Goal: Find specific page/section: Find specific page/section

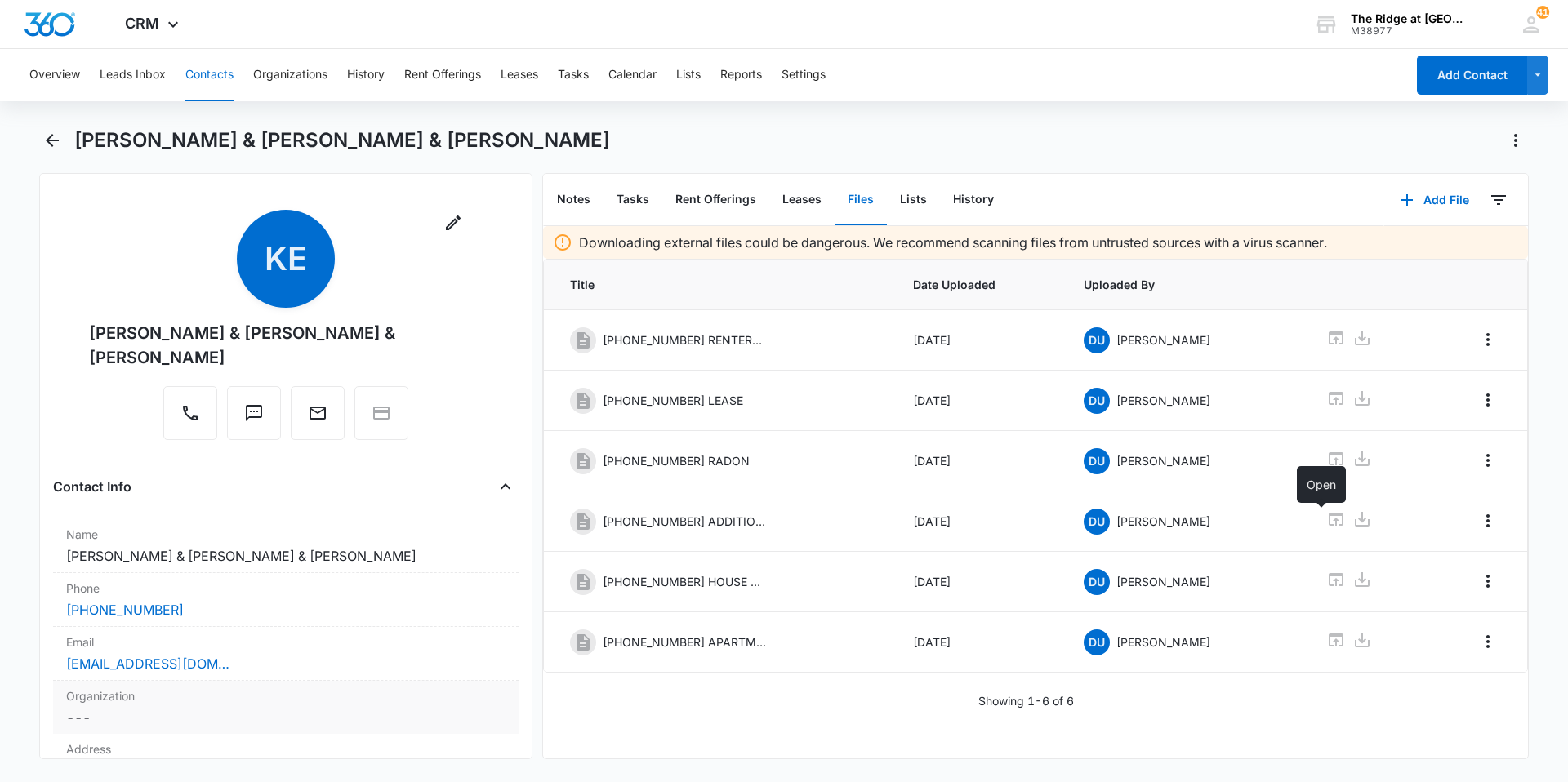
scroll to position [327, 0]
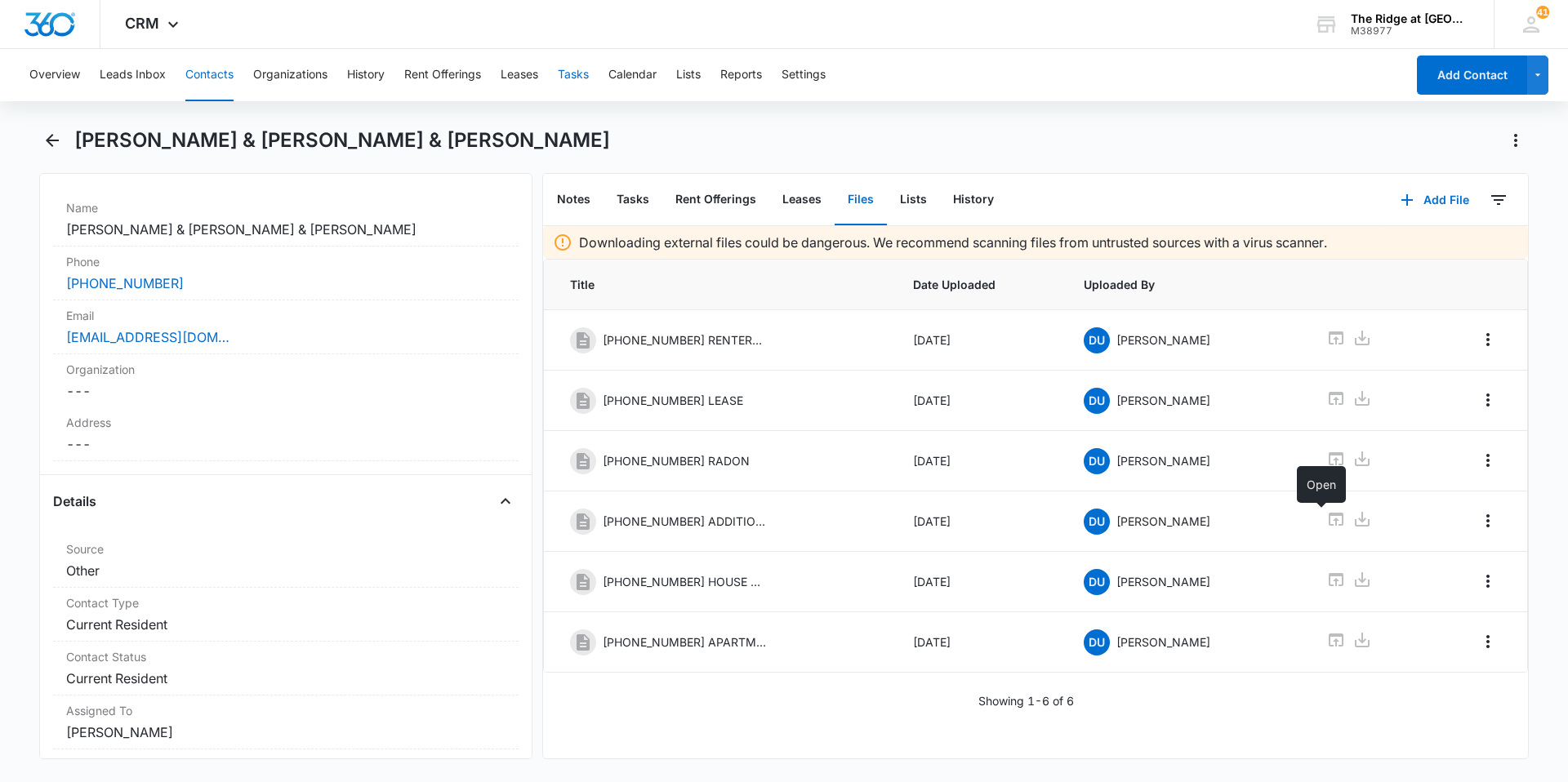
click at [572, 76] on button "Tasks" at bounding box center [573, 75] width 31 height 53
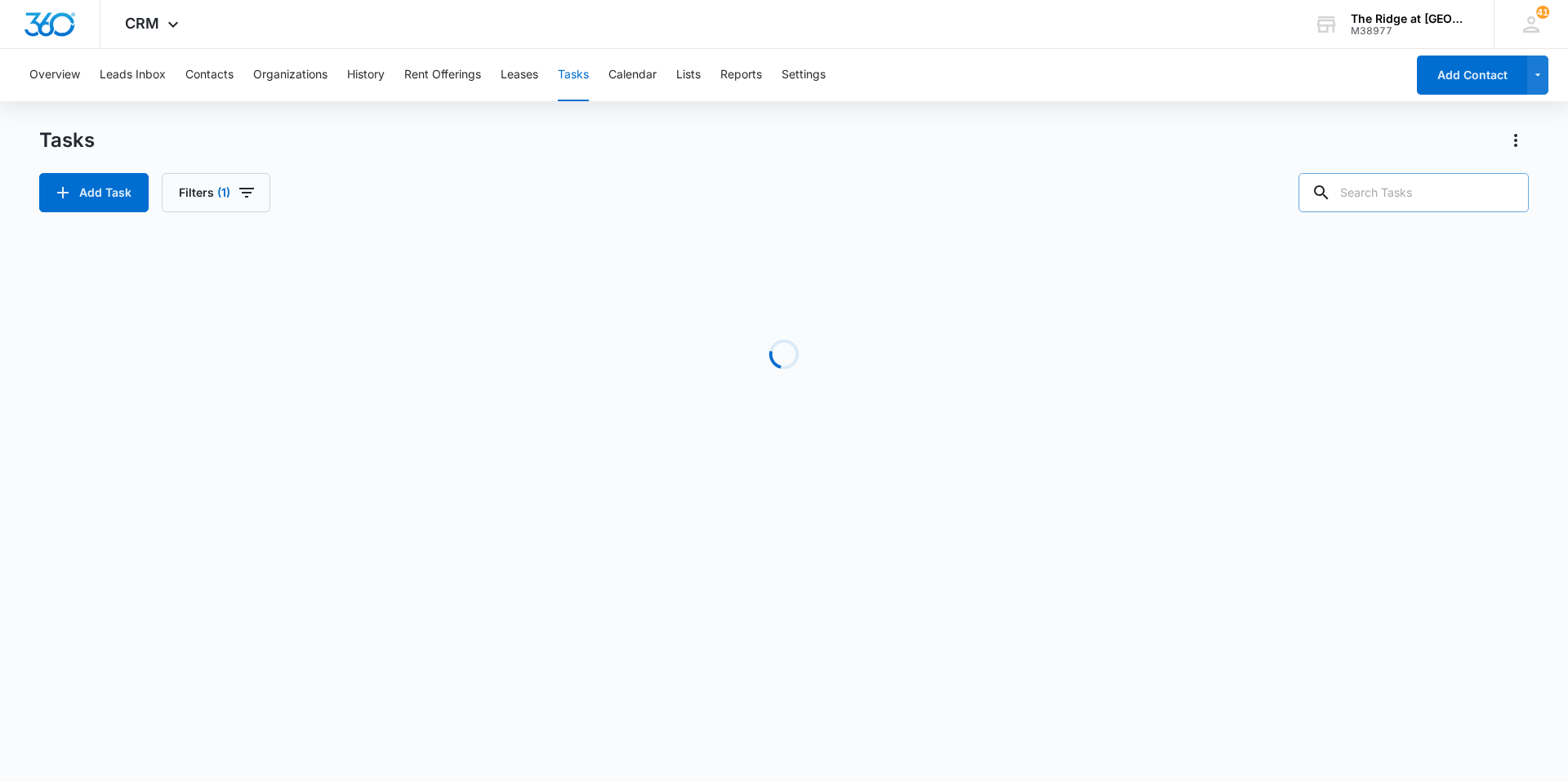
click at [1395, 193] on input "text" at bounding box center [1414, 193] width 230 height 40
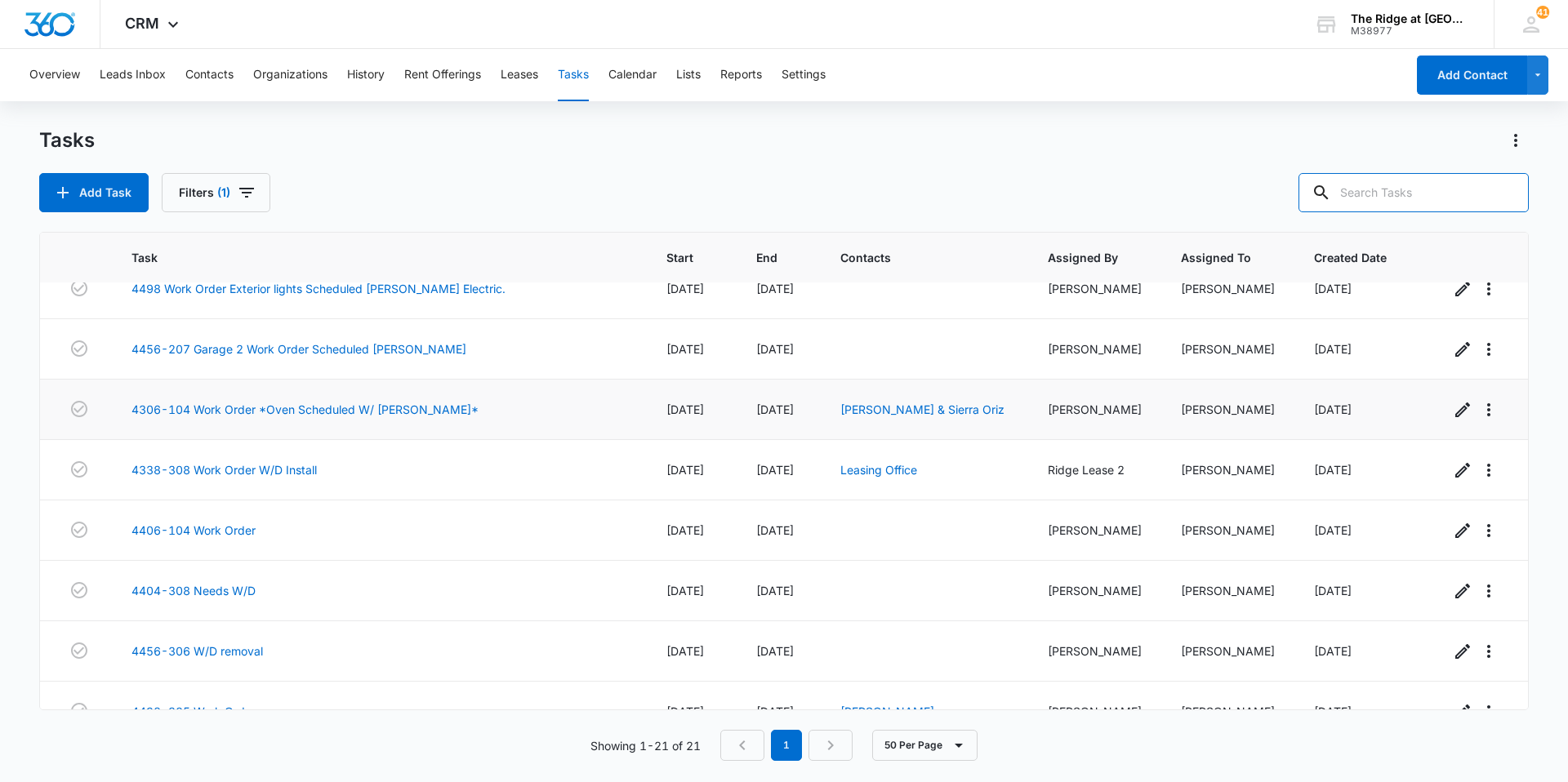
scroll to position [842, 0]
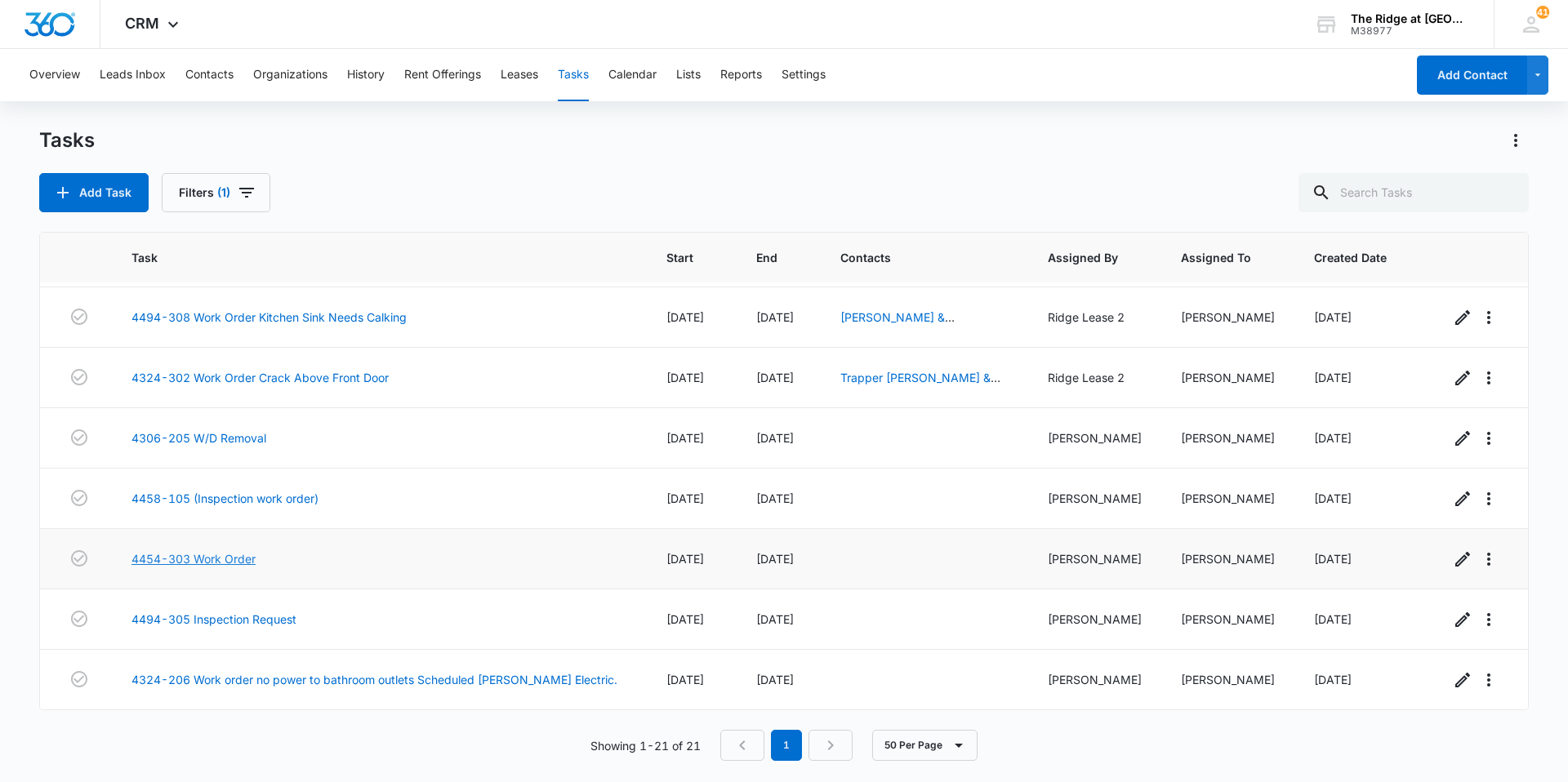
click at [238, 555] on link "4454-303 Work Order" at bounding box center [193, 559] width 124 height 18
